Goal: Check status: Check status

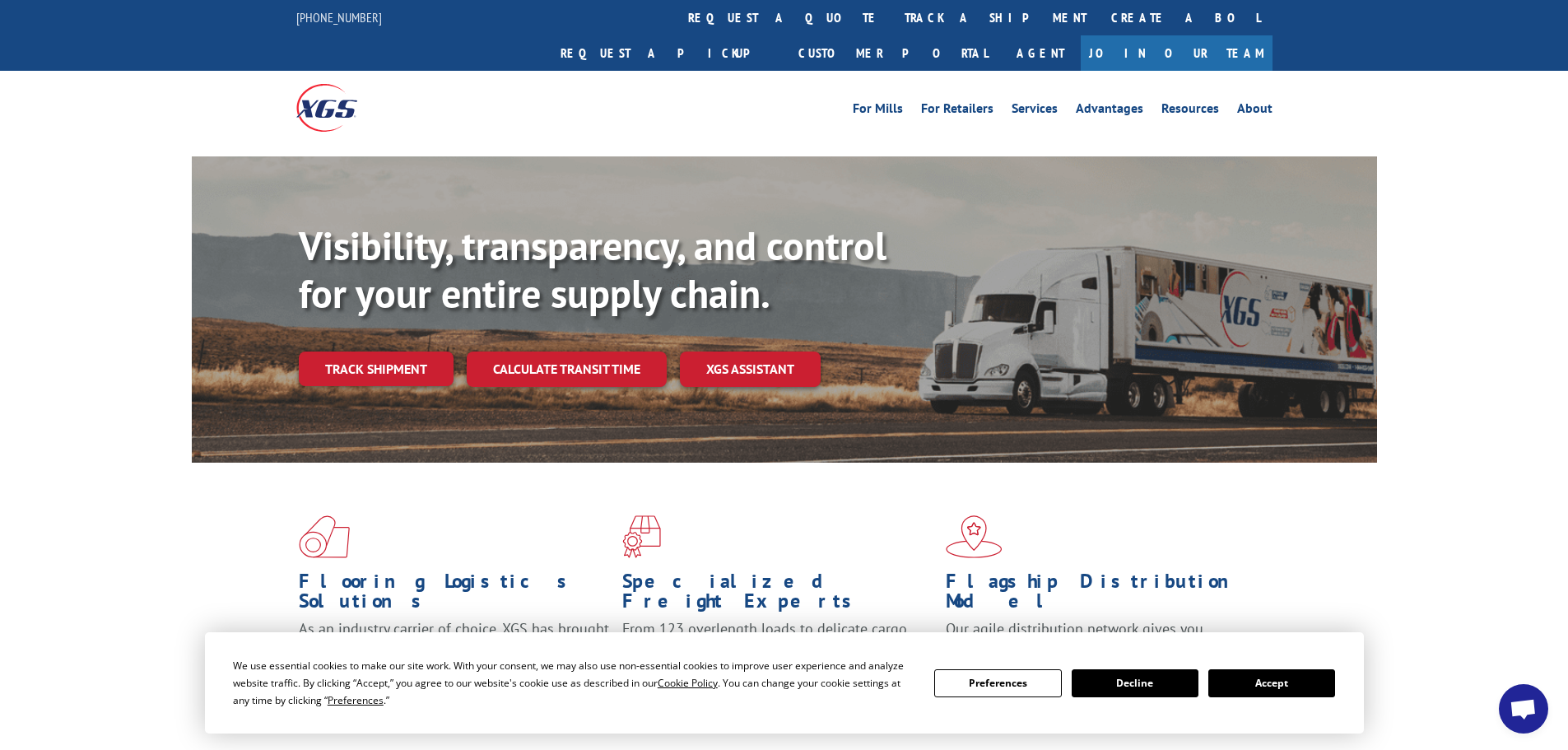
click at [1261, 691] on button "Accept" at bounding box center [1272, 683] width 127 height 28
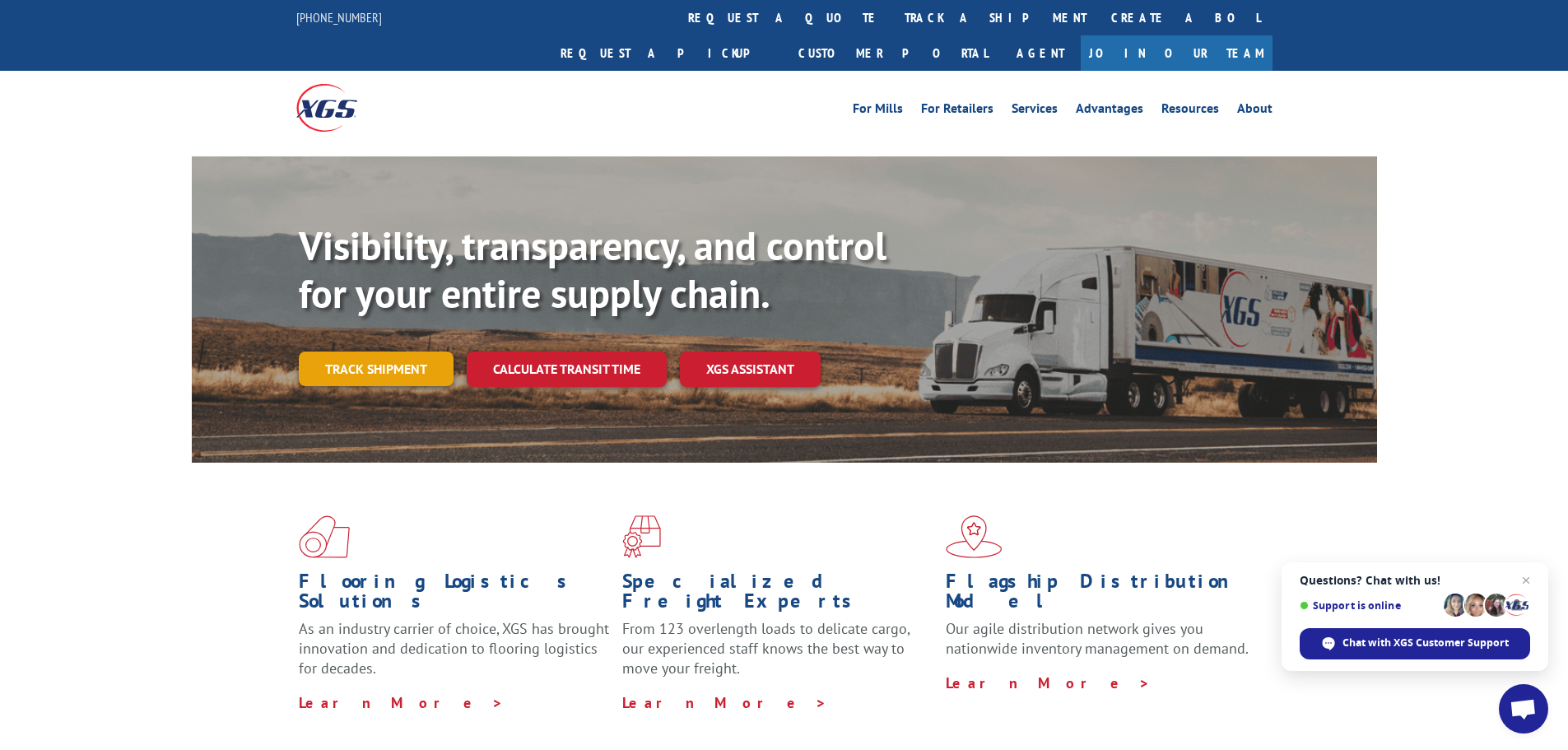
click at [351, 351] on link "Track shipment" at bounding box center [376, 368] width 155 height 34
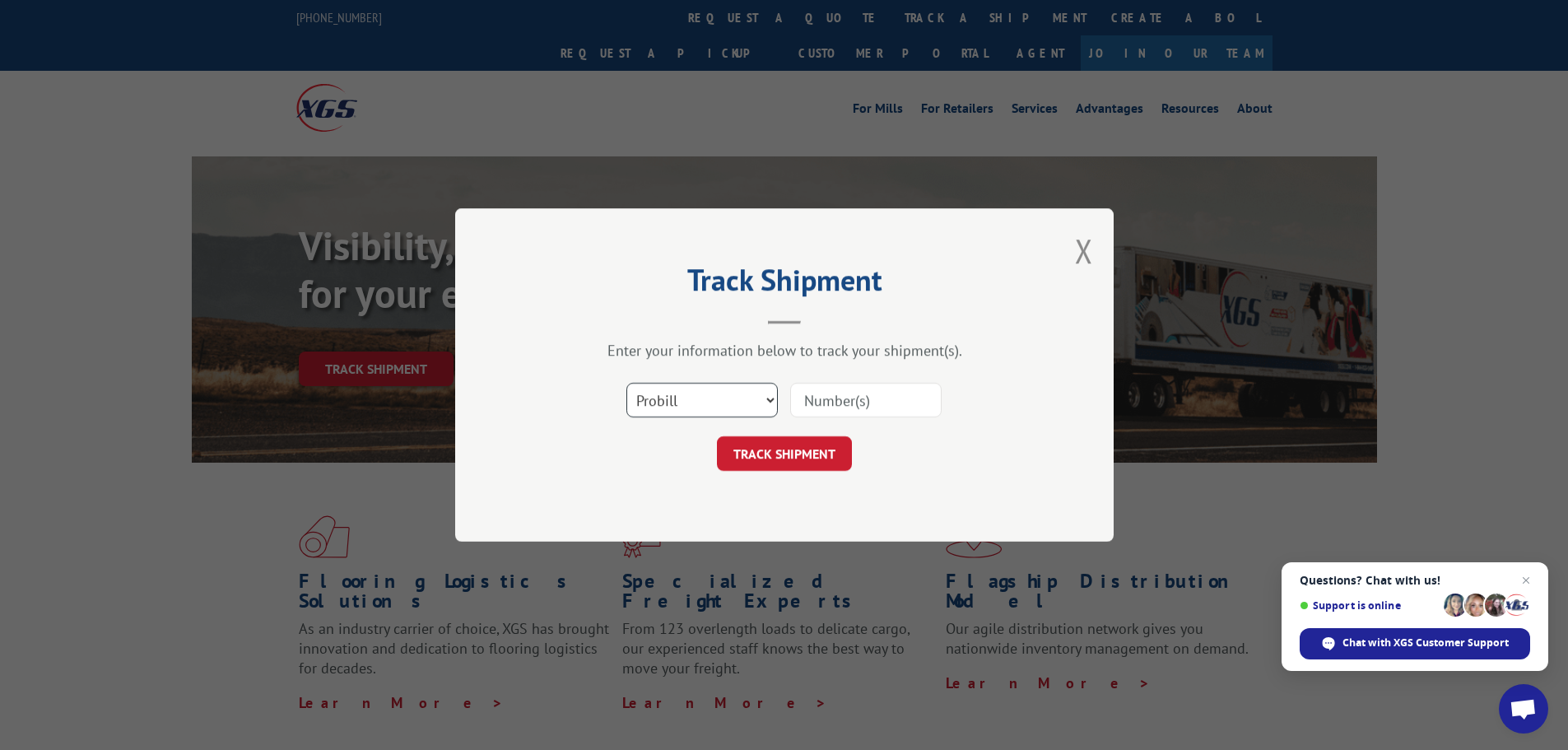
click at [679, 402] on select "Select category... Probill BOL PO" at bounding box center [702, 400] width 152 height 34
select select "po"
click at [626, 383] on select "Select category... Probill BOL PO" at bounding box center [702, 400] width 152 height 34
paste input "09542002"
type input "09542002"
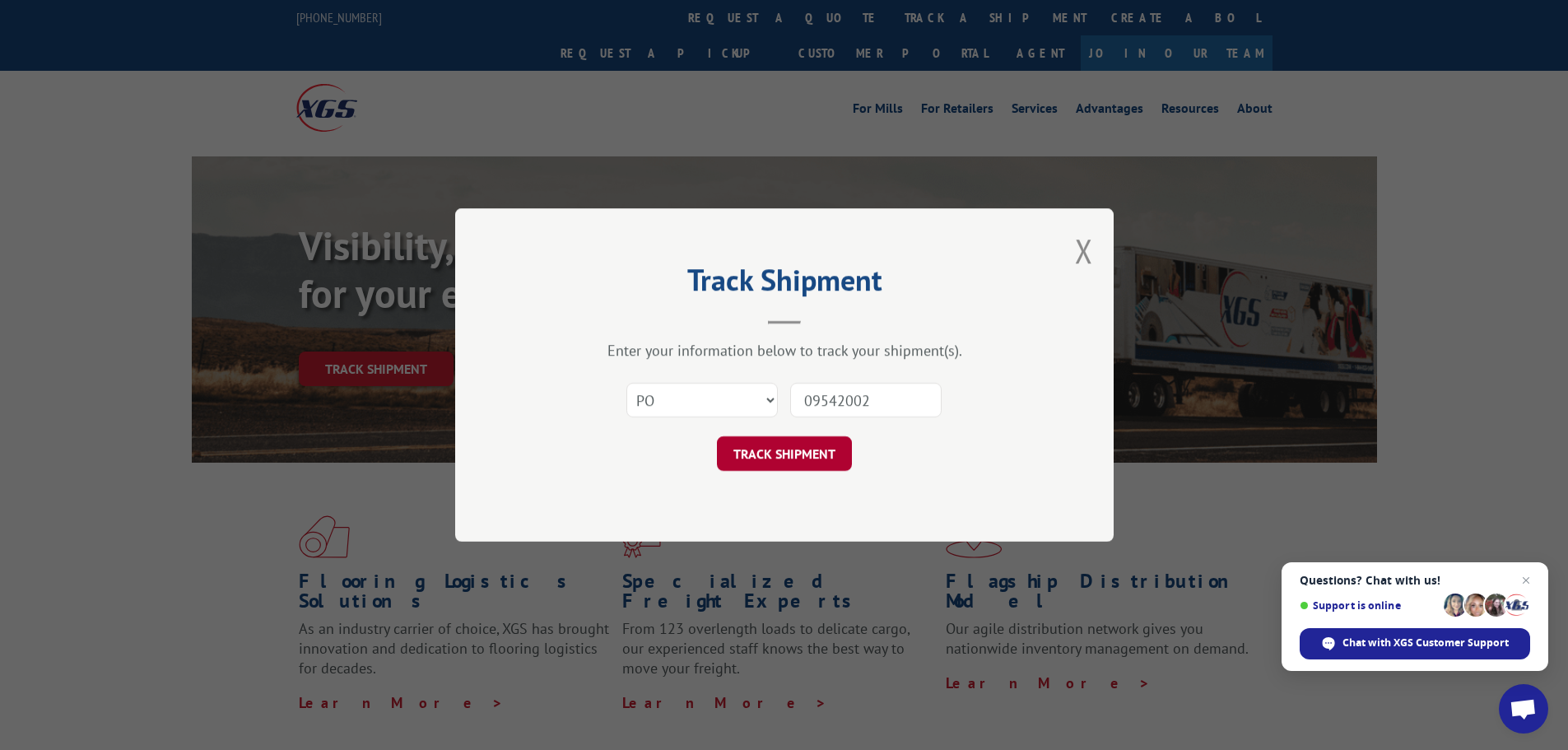
click at [801, 456] on button "TRACK SHIPMENT" at bounding box center [785, 453] width 135 height 34
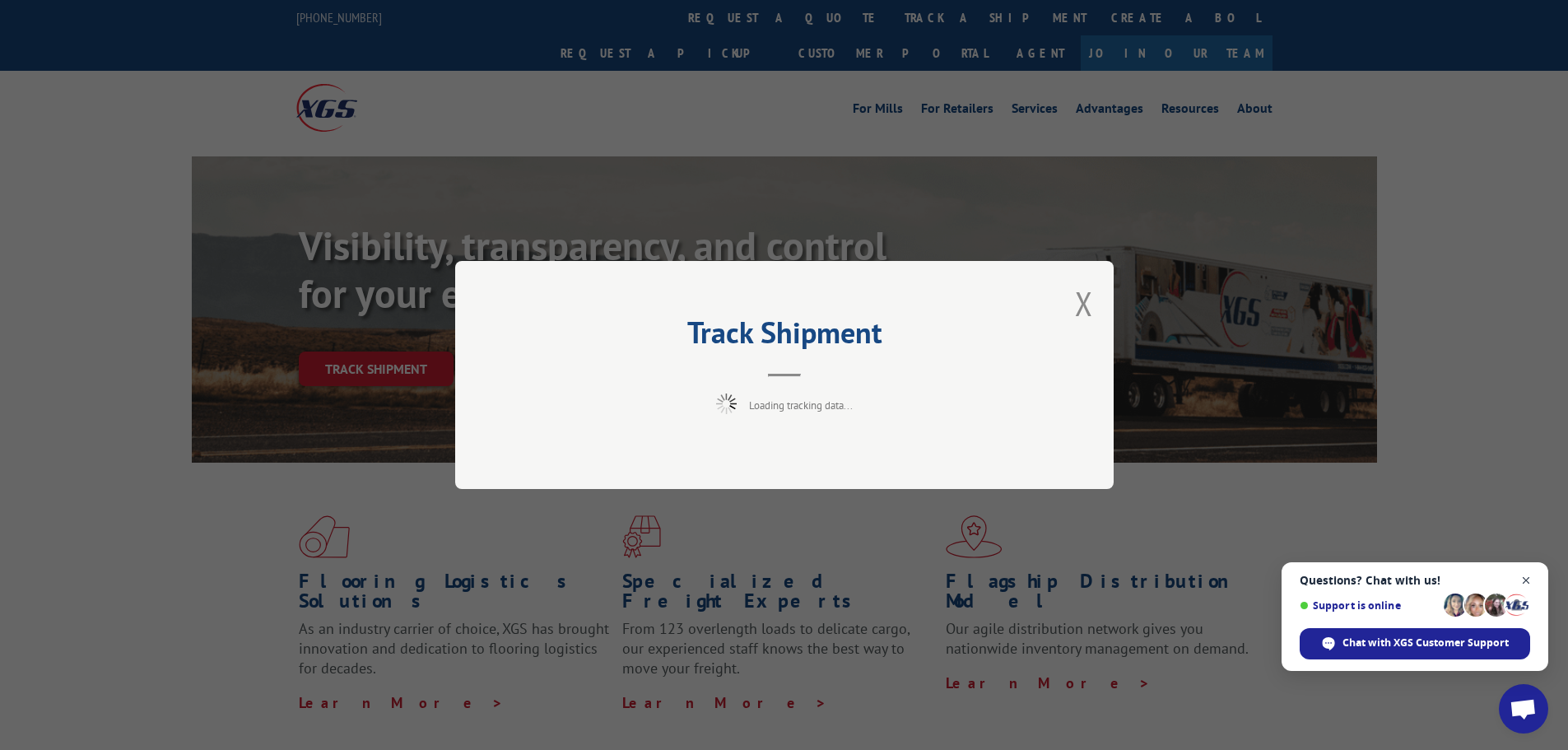
click at [1530, 582] on span "Close chat" at bounding box center [1526, 580] width 20 height 20
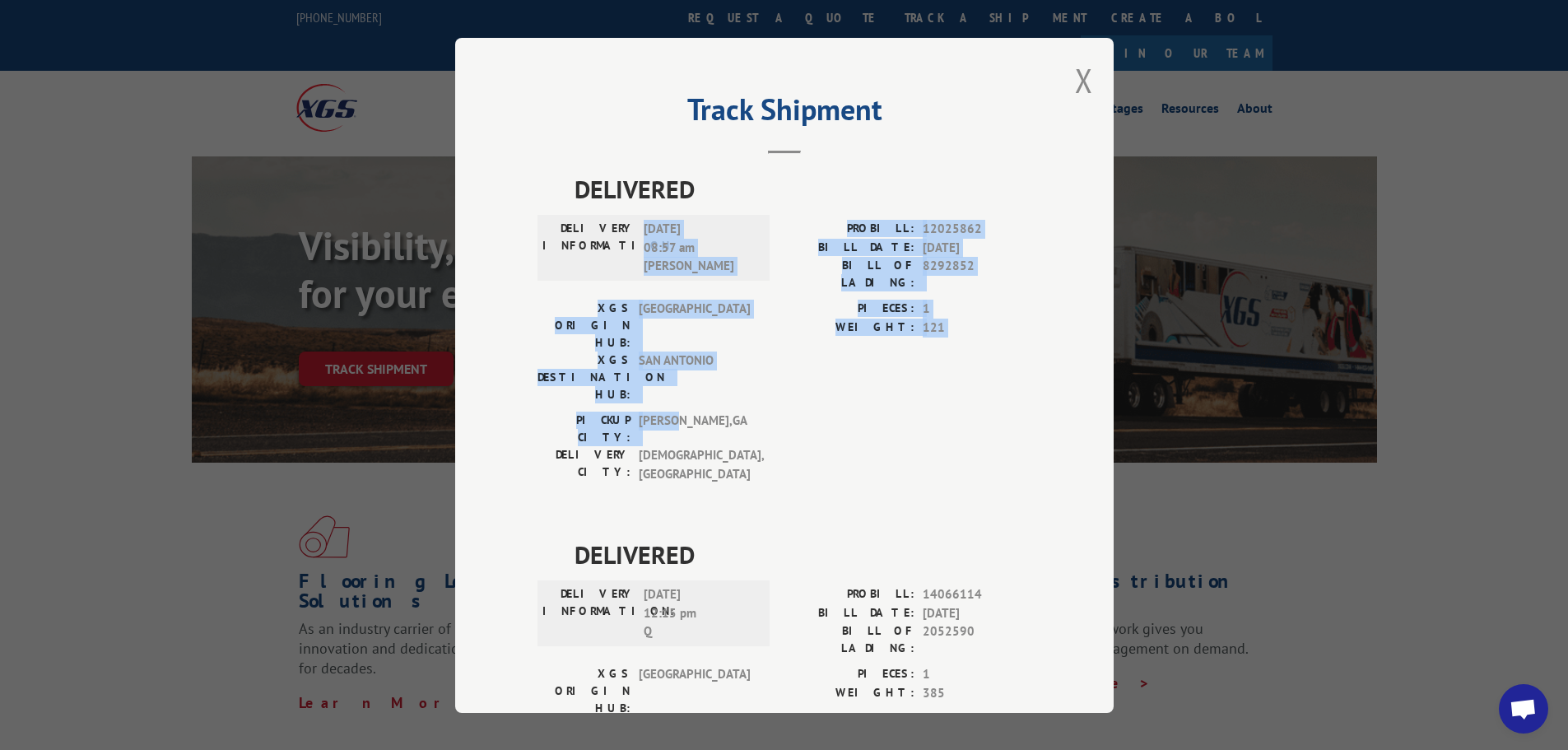
drag, startPoint x: 639, startPoint y: 226, endPoint x: 652, endPoint y: 466, distance: 240.4
click at [659, 413] on div "DELIVERED DELIVERY INFORMATION: [DATE] 08:57 am M [PERSON_NAME]: 12025862 BILL …" at bounding box center [785, 719] width 494 height 1097
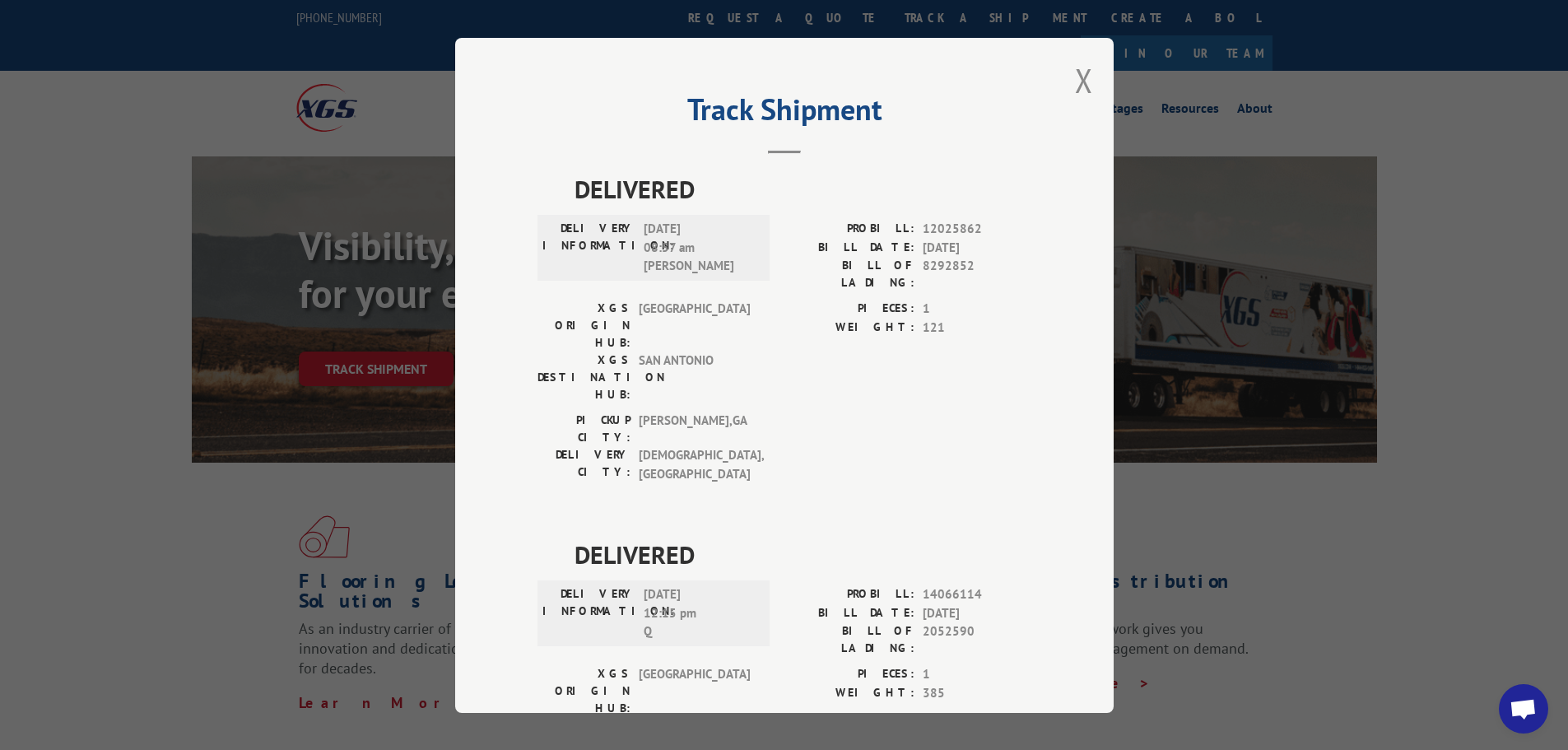
click at [673, 585] on span "[DATE] 12:15 pm Q" at bounding box center [699, 613] width 111 height 56
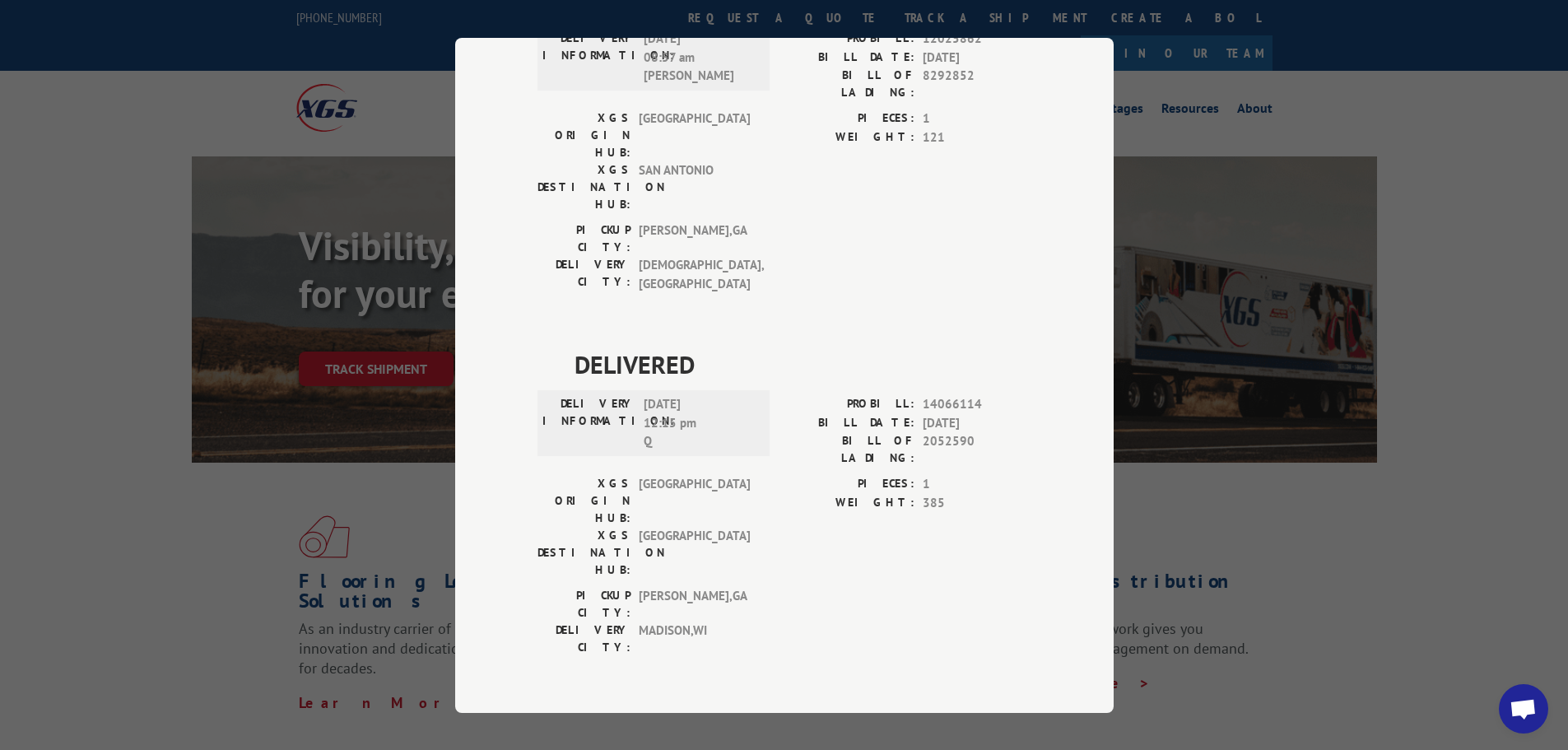
scroll to position [329, 0]
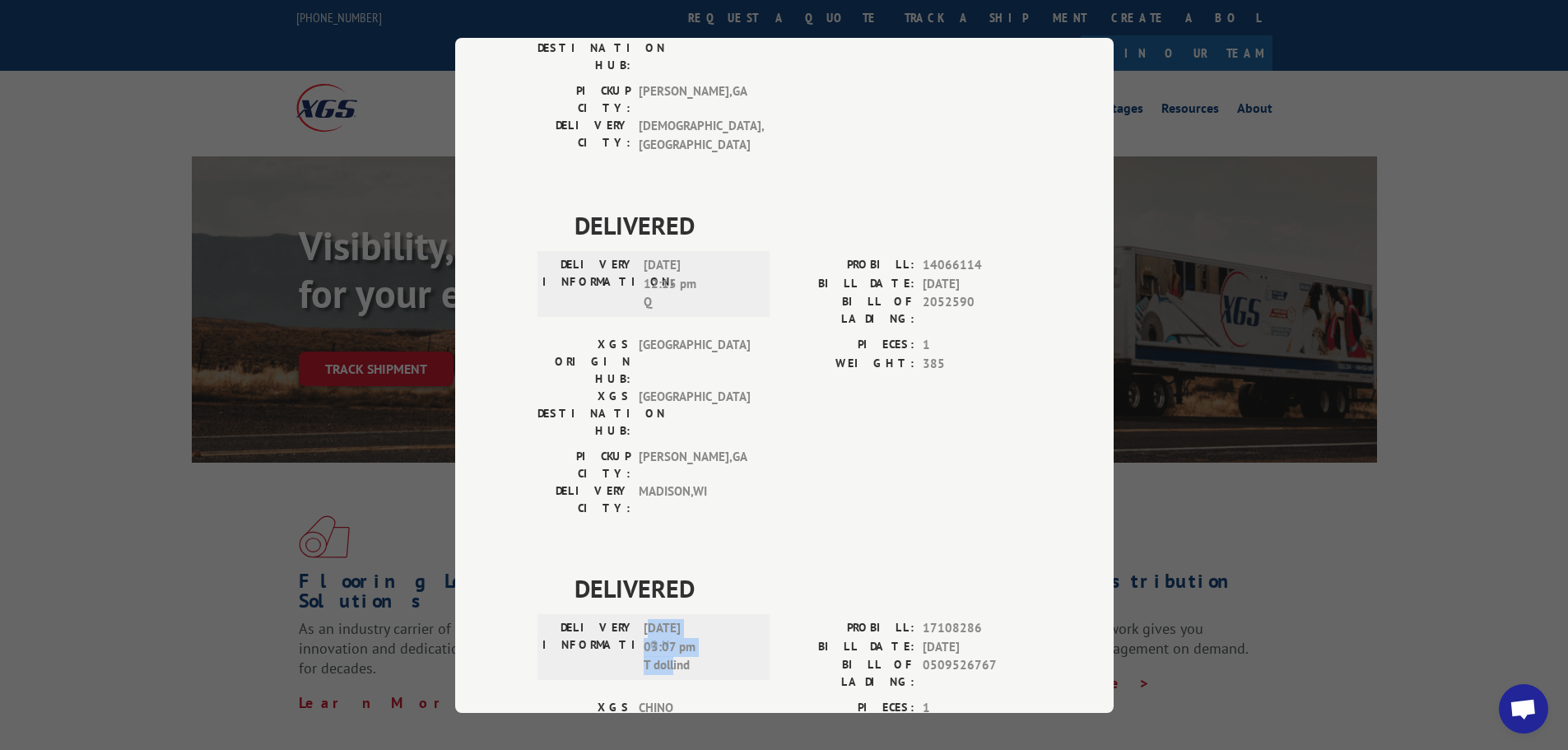
drag, startPoint x: 644, startPoint y: 439, endPoint x: 666, endPoint y: 486, distance: 51.9
click at [666, 614] on div "DELIVERY INFORMATION: [DATE] 03:07 pm T dollind" at bounding box center [653, 647] width 232 height 66
drag, startPoint x: 634, startPoint y: 600, endPoint x: 681, endPoint y: 604, distance: 47.2
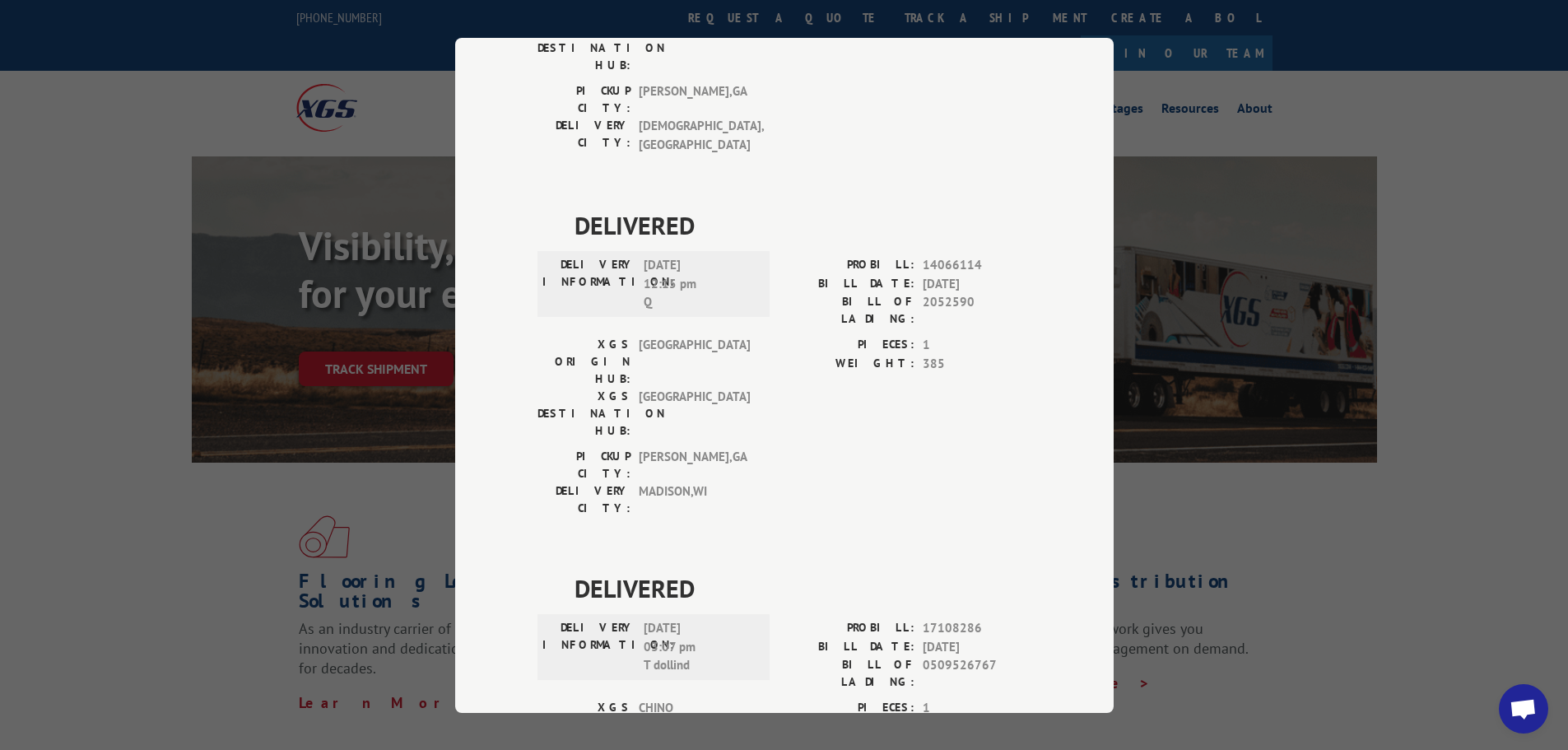
click at [811, 626] on div "DELIVERED DELIVERY INFORMATION: [DATE] 08:57 am M [PERSON_NAME]: 12025862 BILL …" at bounding box center [785, 390] width 494 height 1097
click at [95, 357] on div "Track Shipment DELIVERED DELIVERY INFORMATION: [DATE] 08:57 am M [PERSON_NAME] …" at bounding box center [784, 375] width 1568 height 750
click at [1316, 571] on div "Track Shipment DELIVERED DELIVERY INFORMATION: [DATE] 08:57 am M [PERSON_NAME] …" at bounding box center [784, 375] width 1568 height 750
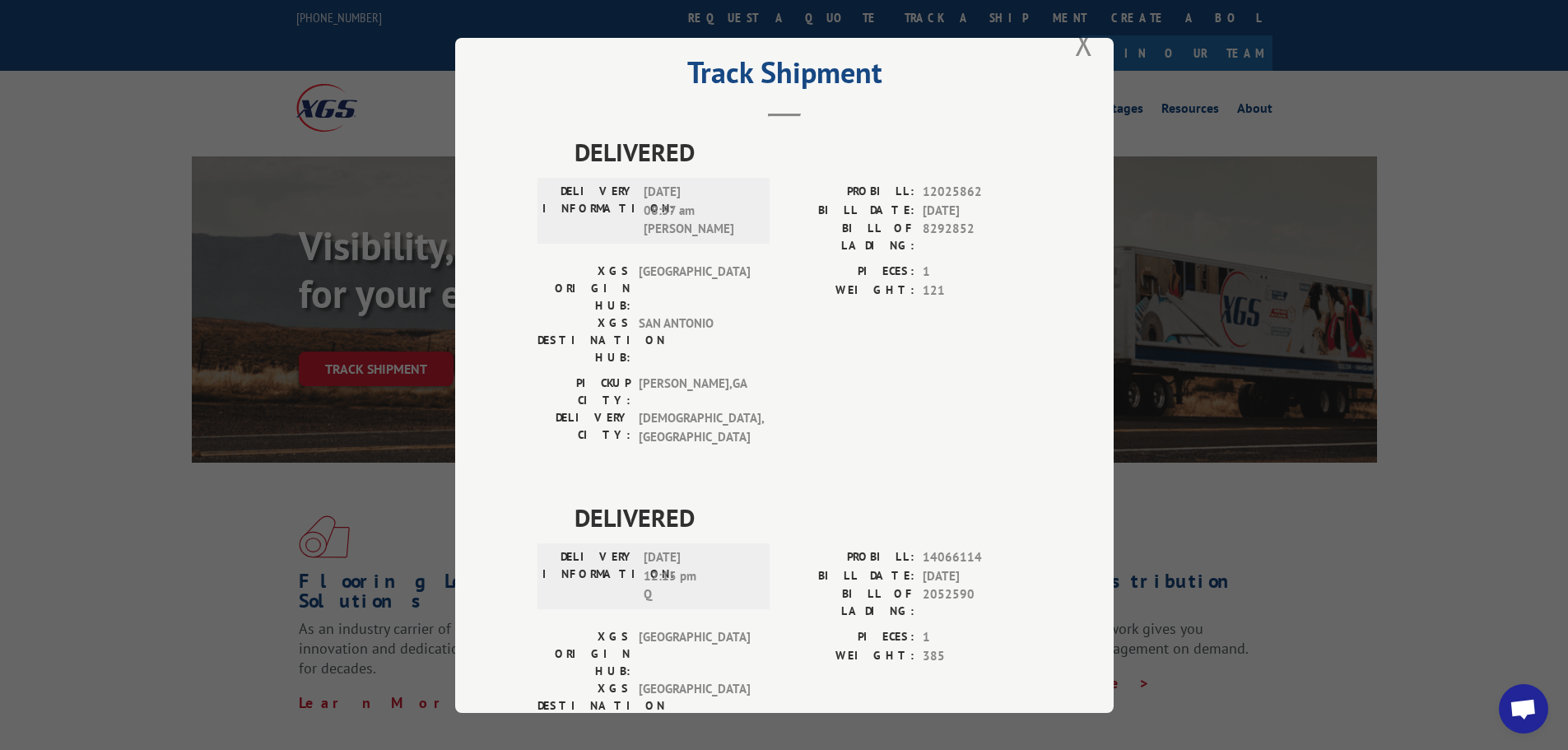
scroll to position [0, 0]
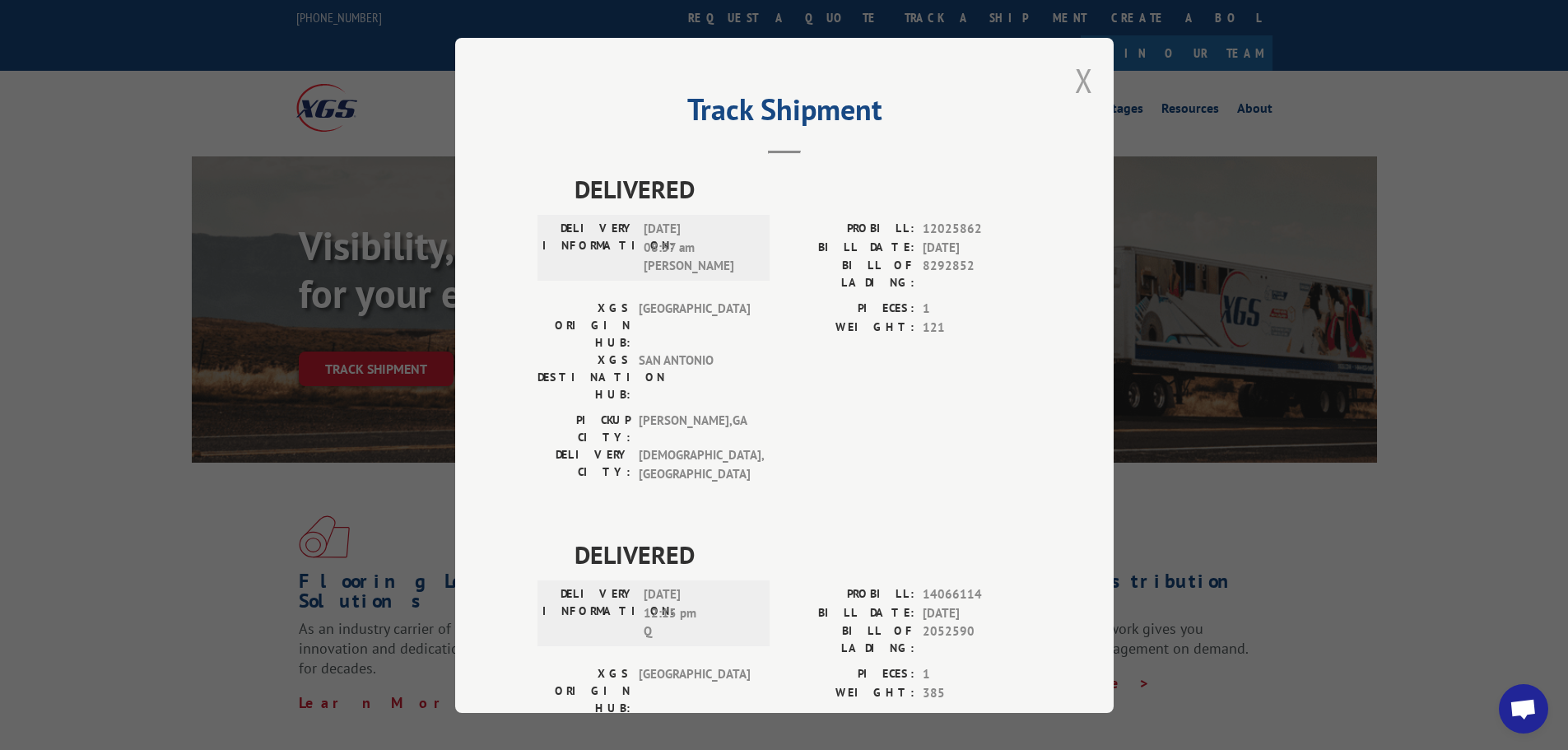
click at [1080, 93] on button "Close modal" at bounding box center [1084, 81] width 18 height 44
